Goal: Information Seeking & Learning: Check status

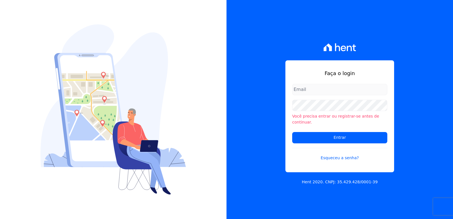
type input "[EMAIL_ADDRESS][DOMAIN_NAME]"
click at [309, 116] on li "Você precisa entrar ou registrar-se antes de continuar." at bounding box center [339, 119] width 95 height 12
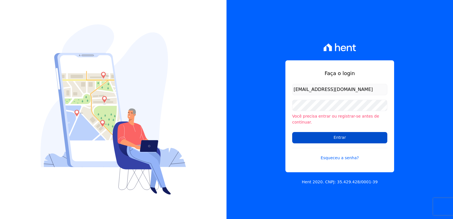
click at [304, 135] on input "Entrar" at bounding box center [339, 137] width 95 height 11
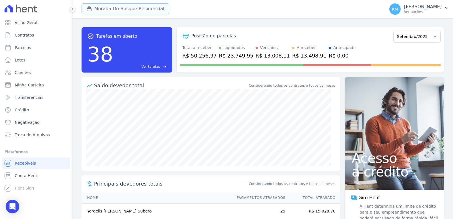
click at [100, 8] on button "Morada Do Bosque Residencial" at bounding box center [125, 8] width 87 height 11
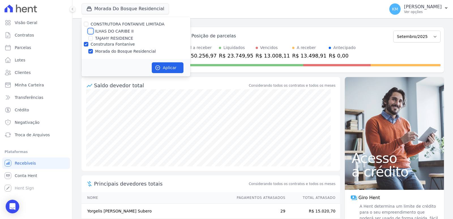
click at [92, 32] on input "ILHAS DO CARIBE II" at bounding box center [90, 31] width 5 height 5
checkbox input "true"
click at [85, 44] on input "Construtora Fontanive" at bounding box center [86, 44] width 5 height 5
checkbox input "false"
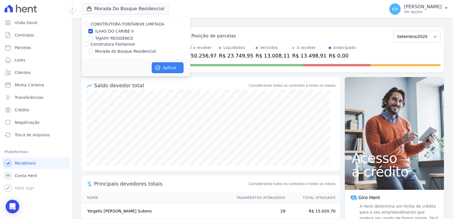
click at [177, 70] on button "Aplicar" at bounding box center [168, 67] width 32 height 11
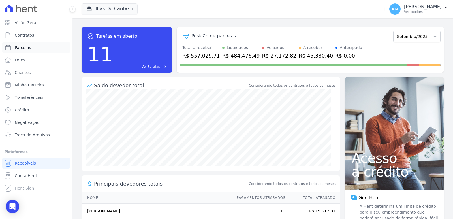
click at [26, 46] on span "Parcelas" at bounding box center [23, 48] width 16 height 6
select select
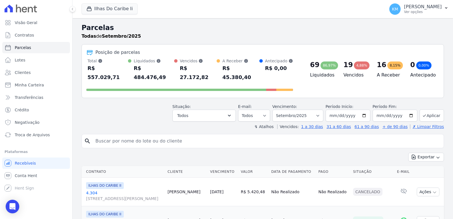
drag, startPoint x: 124, startPoint y: 125, endPoint x: 125, endPoint y: 133, distance: 7.4
click at [125, 135] on input "search" at bounding box center [266, 140] width 349 height 11
click at [123, 135] on input "search" at bounding box center [266, 140] width 349 height 11
click at [106, 135] on input "search" at bounding box center [266, 140] width 349 height 11
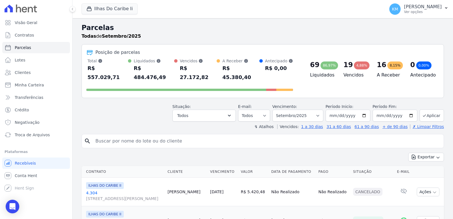
click at [106, 135] on input "search" at bounding box center [266, 140] width 349 height 11
click at [138, 135] on input "search" at bounding box center [266, 140] width 349 height 11
paste input "ULISSELMA ALMEIDA DA SILVEIRA"
type input "ULISSELMA ALMEIDA DA SILVEIRA"
select select
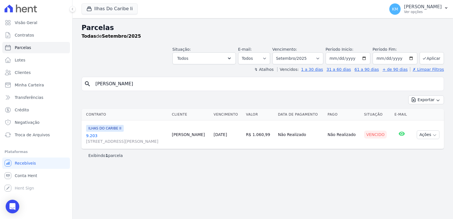
click at [314, 174] on div "Parcelas Todas de Setembro/2025 Situação: Agendado Em Aberto Pago Processando C…" at bounding box center [262, 118] width 380 height 201
drag, startPoint x: 299, startPoint y: 66, endPoint x: 297, endPoint y: 64, distance: 3.1
click at [298, 66] on header "Parcelas Todas de Setembro/2025 Situação: Agendado Em Aberto Pago Processando C…" at bounding box center [263, 48] width 362 height 50
click at [299, 59] on select "Filtrar por período ──────── Todos os meses Agosto/2022 Setembro/2022 Outubro/2…" at bounding box center [297, 58] width 51 height 12
select select "08/2025"
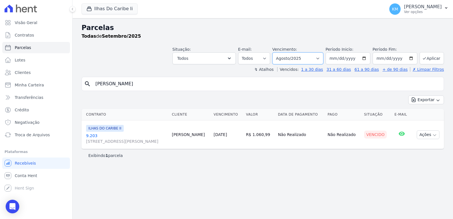
click at [280, 52] on select "Filtrar por período ──────── Todos os meses Agosto/2022 Setembro/2022 Outubro/2…" at bounding box center [297, 58] width 51 height 12
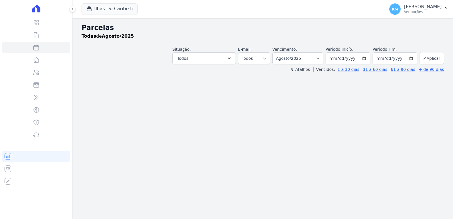
select select
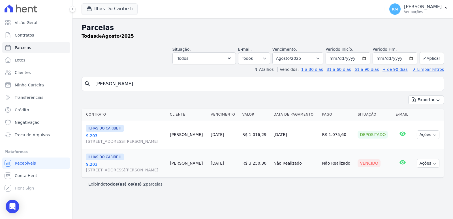
drag, startPoint x: 309, startPoint y: 52, endPoint x: 306, endPoint y: 57, distance: 5.1
click at [309, 52] on div "Vencimento: Filtrar por período ──────── Todos os meses Agosto/2022 Setembro/20…" at bounding box center [297, 55] width 51 height 18
click at [306, 57] on select "[GEOGRAPHIC_DATA] por período ──────── Todos os meses Agosto/2022 Setembro/2022…" at bounding box center [297, 58] width 51 height 12
select select "07/2025"
click at [280, 52] on select "[GEOGRAPHIC_DATA] por período ──────── Todos os meses Agosto/2022 Setembro/2022…" at bounding box center [297, 58] width 51 height 12
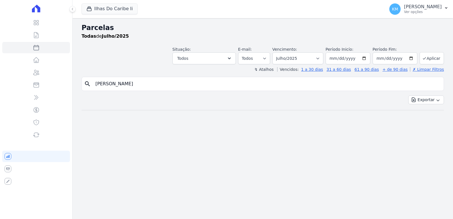
select select
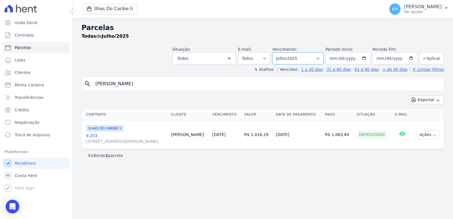
click at [298, 63] on select "[GEOGRAPHIC_DATA] por período ──────── Todos os meses Agosto/2022 Setembro/2022…" at bounding box center [297, 58] width 51 height 12
select select "06/2025"
click at [280, 52] on select "[GEOGRAPHIC_DATA] por período ──────── Todos os meses Agosto/2022 Setembro/2022…" at bounding box center [297, 58] width 51 height 12
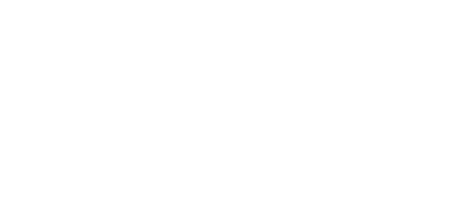
select select
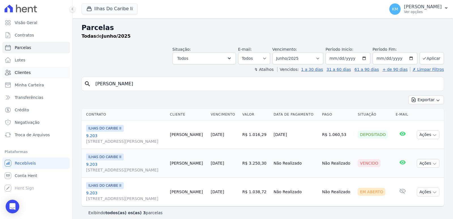
drag, startPoint x: 163, startPoint y: 86, endPoint x: 27, endPoint y: 72, distance: 136.3
click at [27, 72] on div "Visão Geral Contratos Parcelas Lotes Clientes Minha Carteira Transferências Cré…" at bounding box center [226, 109] width 453 height 219
type input "c"
type input "ggeta"
select select
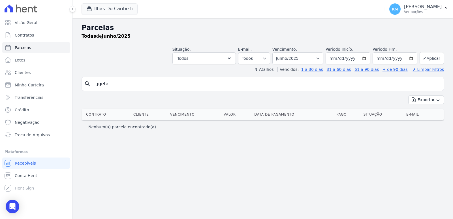
drag, startPoint x: 124, startPoint y: 85, endPoint x: 74, endPoint y: 79, distance: 49.9
drag, startPoint x: 117, startPoint y: 85, endPoint x: 48, endPoint y: 82, distance: 69.1
click at [50, 83] on div "Visão Geral Contratos Parcelas Lotes Clientes Minha Carteira Transferências Cré…" at bounding box center [226, 109] width 453 height 219
type input "greta"
select select
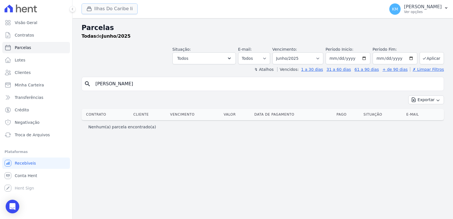
click at [117, 7] on button "Ilhas Do Caribe Ii" at bounding box center [110, 8] width 56 height 11
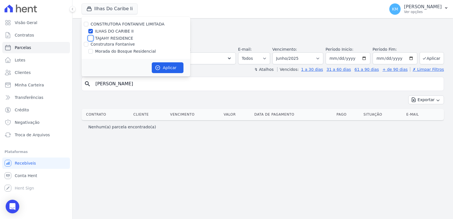
click at [91, 38] on input "TAJAHY RESIDENCE" at bounding box center [90, 38] width 5 height 5
checkbox input "true"
drag, startPoint x: 89, startPoint y: 30, endPoint x: 90, endPoint y: 35, distance: 5.0
click at [90, 34] on div "CONSTRUTORA FONTANIVE LIMITADA ILHAS DO CARIBE II TAJAHY RESIDENCE Construtora …" at bounding box center [136, 38] width 109 height 42
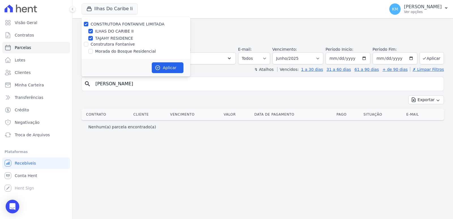
click at [93, 30] on div "ILHAS DO CARIBE II" at bounding box center [136, 31] width 109 height 6
click at [89, 30] on input "ILHAS DO CARIBE II" at bounding box center [90, 31] width 5 height 5
checkbox input "false"
click at [166, 67] on button "Aplicar" at bounding box center [168, 67] width 32 height 11
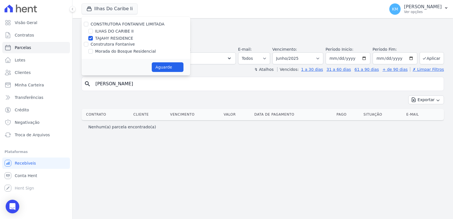
select select
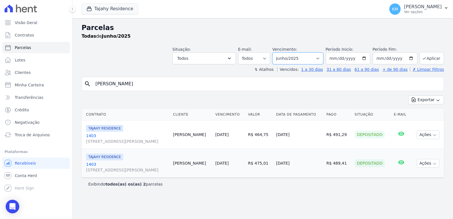
click at [292, 57] on select "Filtrar por período ──────── Todos os meses Março/2024 Abril/2024 Maio/2024 Jun…" at bounding box center [297, 58] width 51 height 12
select select "07/2025"
click at [280, 52] on select "Filtrar por período ──────── Todos os meses Março/2024 Abril/2024 Maio/2024 Jun…" at bounding box center [297, 58] width 51 height 12
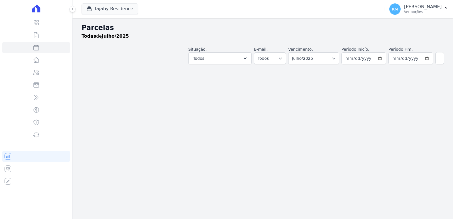
select select
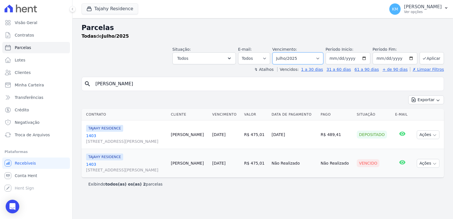
click at [300, 54] on select "Filtrar por período ──────── Todos os meses Março/2024 Abril/2024 Maio/2024 Jun…" at bounding box center [297, 58] width 51 height 12
click at [370, 88] on input "[PERSON_NAME]" at bounding box center [266, 83] width 349 height 11
click at [304, 55] on select "Filtrar por período ──────── Todos os meses Março/2024 Abril/2024 Maio/2024 Jun…" at bounding box center [297, 58] width 51 height 12
select select "08/2025"
click at [280, 52] on select "Filtrar por período ──────── Todos os meses Março/2024 Abril/2024 Maio/2024 Jun…" at bounding box center [297, 58] width 51 height 12
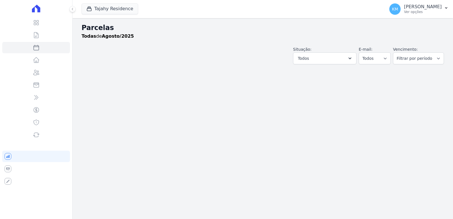
select select
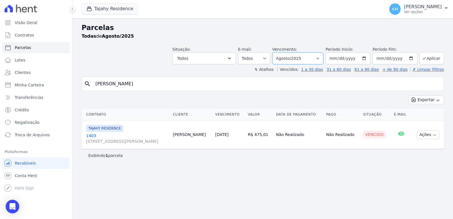
click at [309, 55] on select "Filtrar por período ──────── Todos os meses Março/2024 Abril/2024 Maio/2024 Jun…" at bounding box center [297, 58] width 51 height 12
select select "09/2025"
click at [280, 52] on select "Filtrar por período ──────── Todos os meses Março/2024 Abril/2024 Maio/2024 Jun…" at bounding box center [297, 58] width 51 height 12
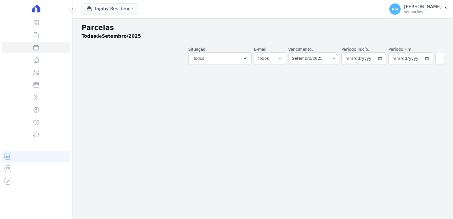
select select
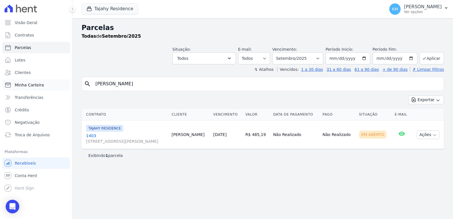
drag, startPoint x: 130, startPoint y: 88, endPoint x: 16, endPoint y: 87, distance: 114.3
click at [16, 87] on div "Visão Geral Contratos Parcelas Lotes Clientes Minha Carteira Transferências Cré…" at bounding box center [226, 109] width 453 height 219
type input "botao"
select select
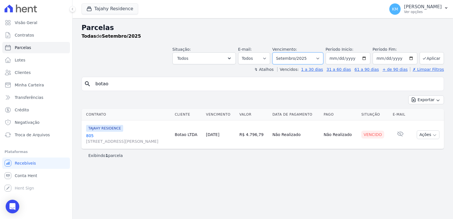
click at [292, 60] on select "Filtrar por período ──────── Todos os meses Março/2024 Abril/2024 Maio/2024 Jun…" at bounding box center [297, 58] width 51 height 12
select select "08/2025"
click at [280, 52] on select "Filtrar por período ──────── Todos os meses Março/2024 Abril/2024 Maio/2024 Jun…" at bounding box center [297, 58] width 51 height 12
select select
click at [295, 58] on select "Filtrar por período ──────── Todos os meses Março/2024 Abril/2024 Maio/2024 Jun…" at bounding box center [297, 58] width 51 height 12
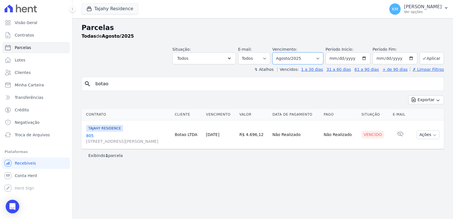
select select "07/2025"
click at [280, 52] on select "Filtrar por período ──────── Todos os meses Março/2024 Abril/2024 Maio/2024 Jun…" at bounding box center [297, 58] width 51 height 12
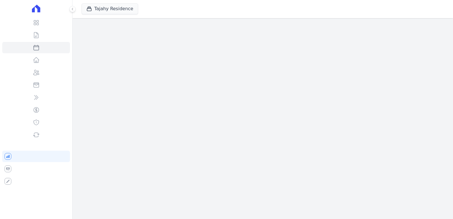
select select
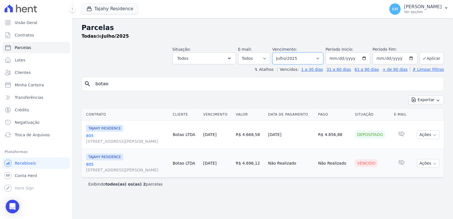
click at [294, 56] on select "Filtrar por período ──────── Todos os meses Março/2024 Abril/2024 Maio/2024 Jun…" at bounding box center [297, 58] width 51 height 12
select select "06/2025"
click at [280, 52] on select "Filtrar por período ──────── Todos os meses Março/2024 Abril/2024 Maio/2024 Jun…" at bounding box center [297, 58] width 51 height 12
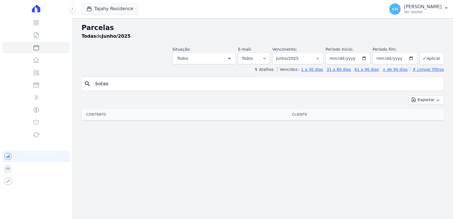
select select
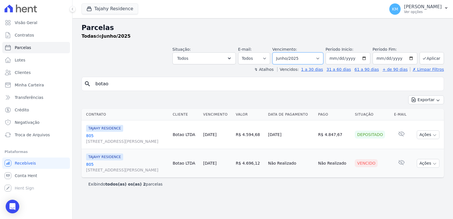
click at [299, 58] on select "Filtrar por período ──────── Todos os meses Março/2024 Abril/2024 Maio/2024 Jun…" at bounding box center [297, 58] width 51 height 12
select select "05/2025"
click at [280, 52] on select "Filtrar por período ──────── Todos os meses Março/2024 Abril/2024 Maio/2024 Jun…" at bounding box center [297, 58] width 51 height 12
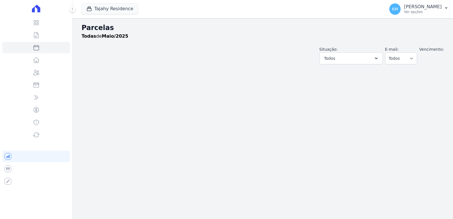
select select
